Goal: Transaction & Acquisition: Purchase product/service

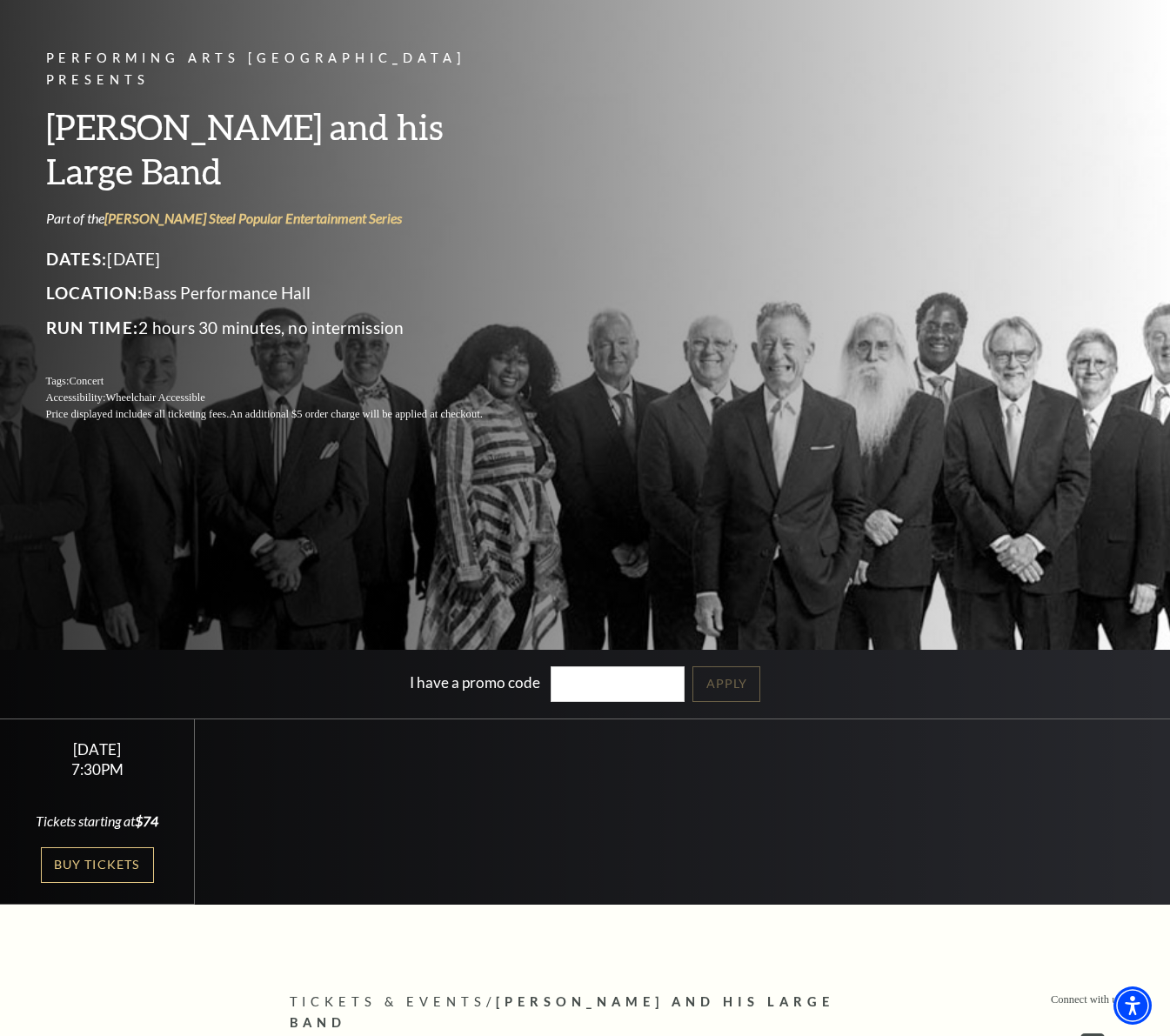
scroll to position [170, 0]
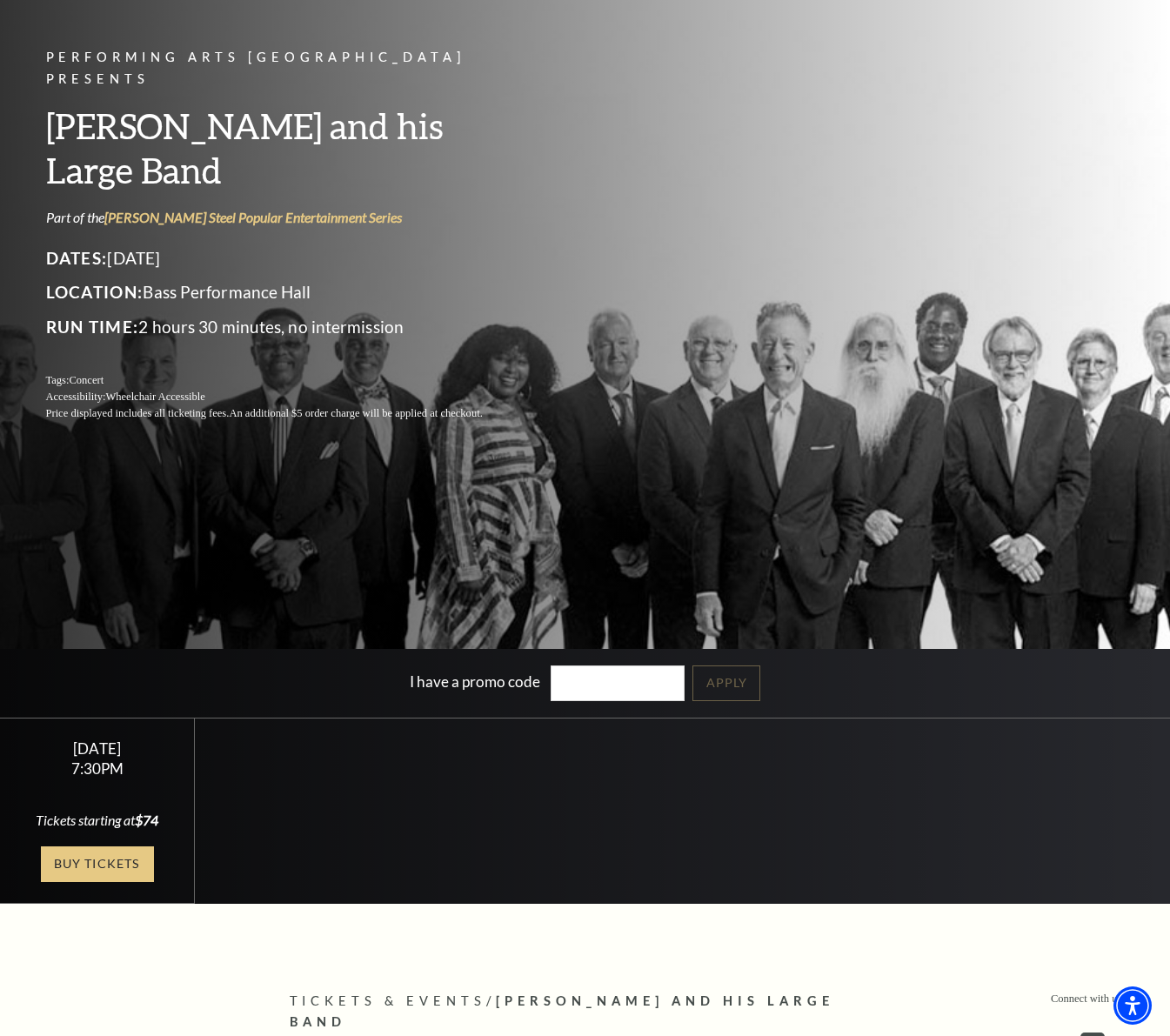
click at [143, 857] on link "Buy Tickets" at bounding box center [97, 865] width 113 height 36
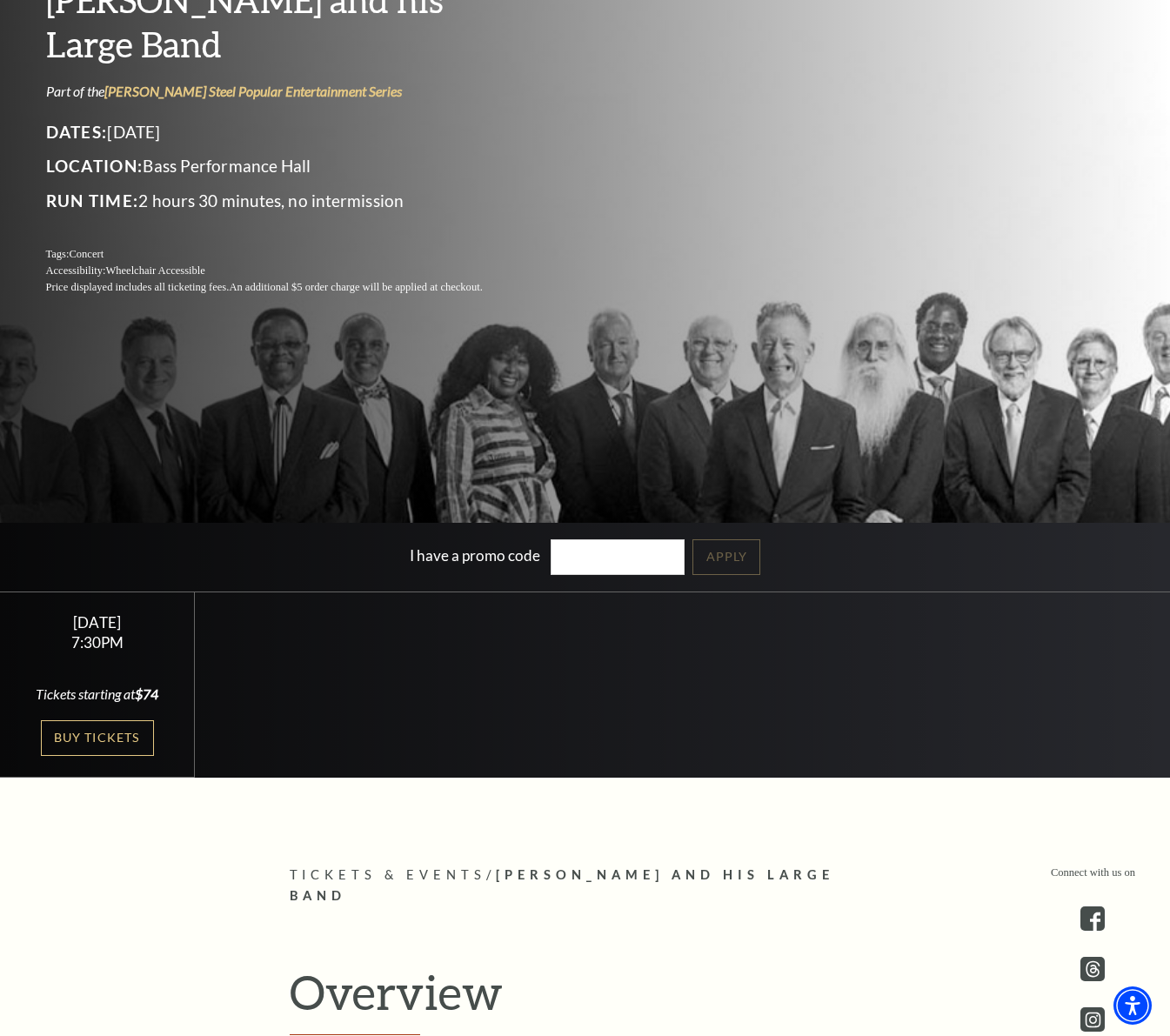
scroll to position [297, 0]
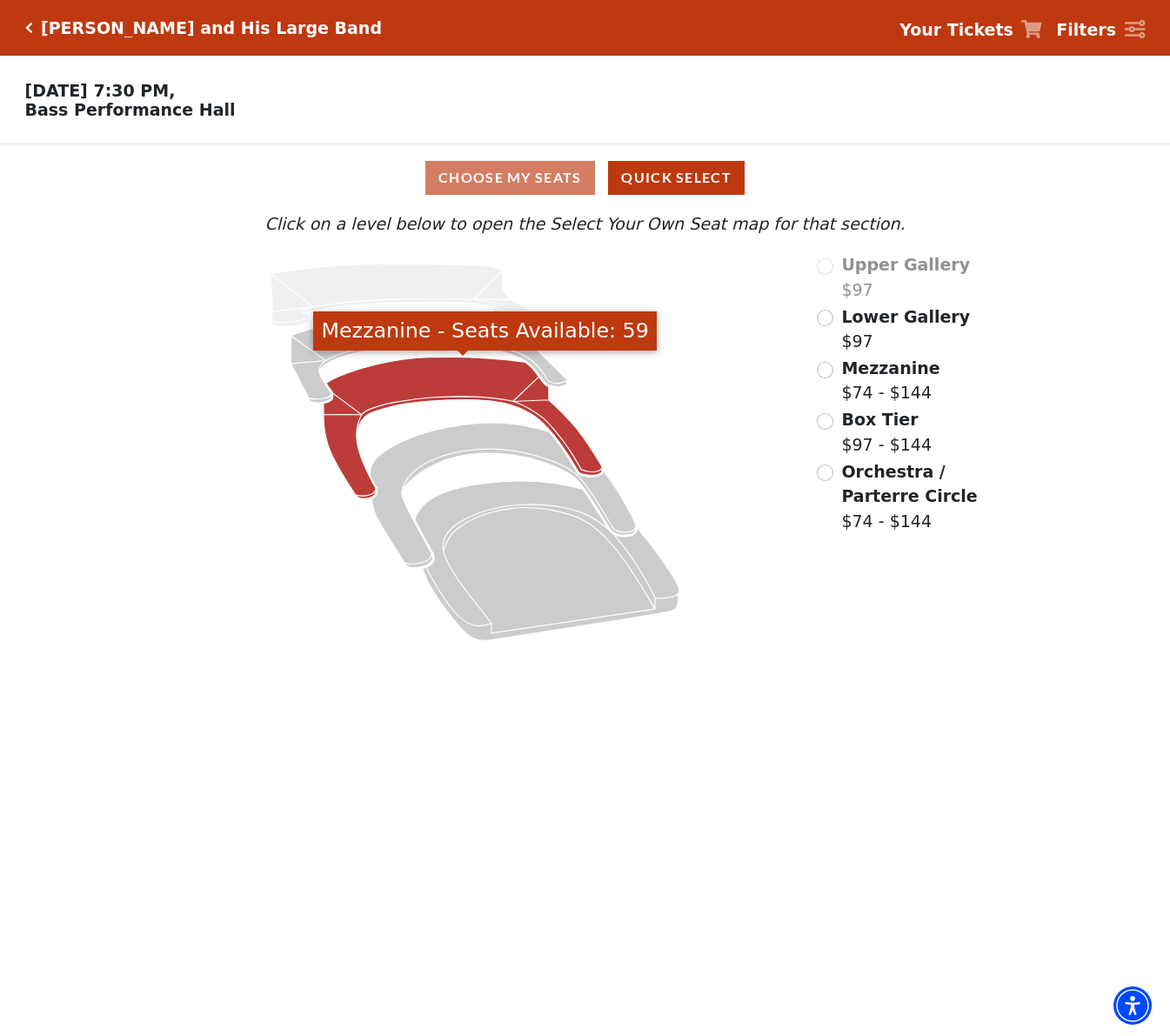
click at [432, 372] on icon "Mezzanine - Seats Available: 59" at bounding box center [462, 428] width 278 height 142
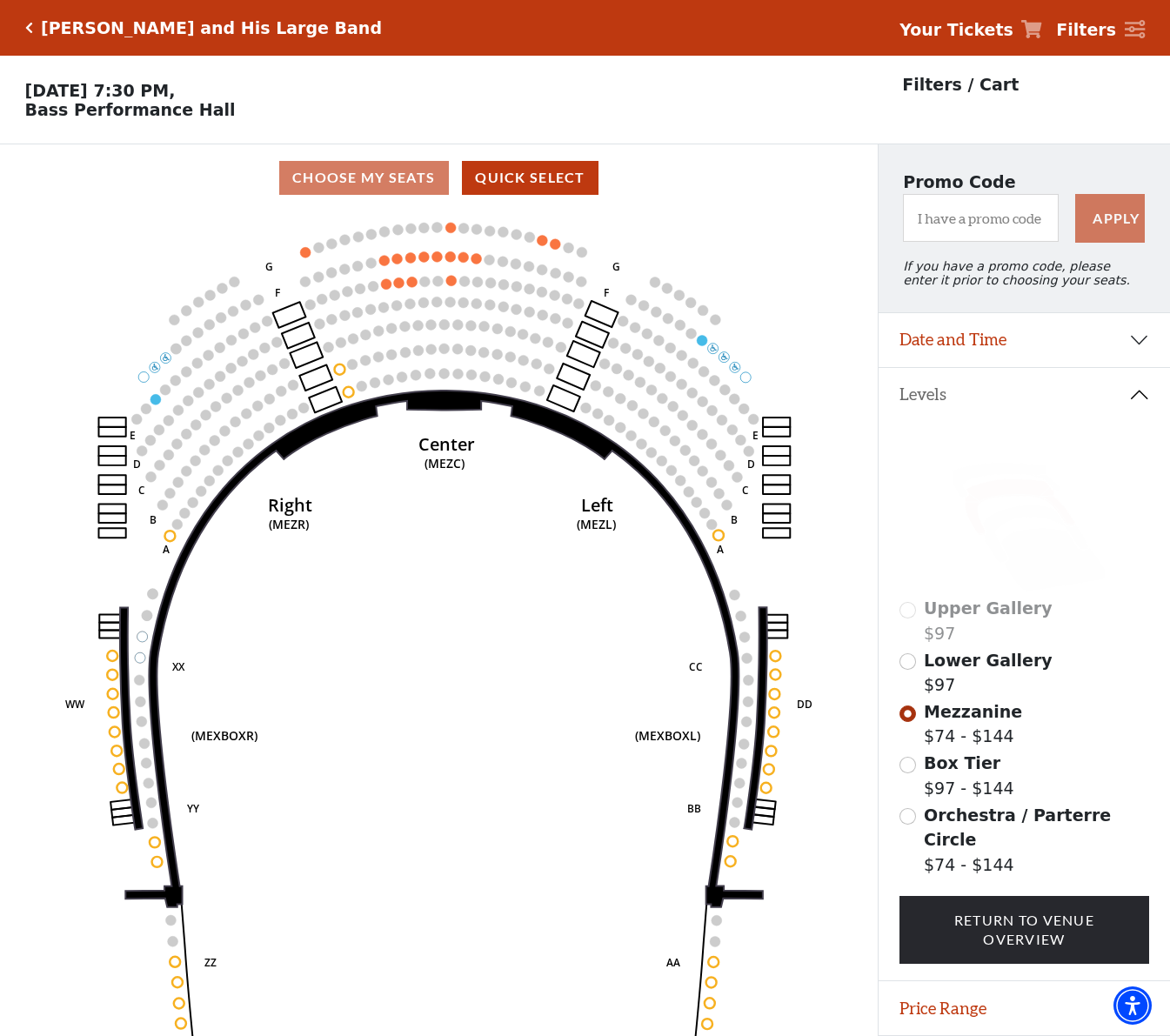
scroll to position [36, 0]
